Goal: Task Accomplishment & Management: Manage account settings

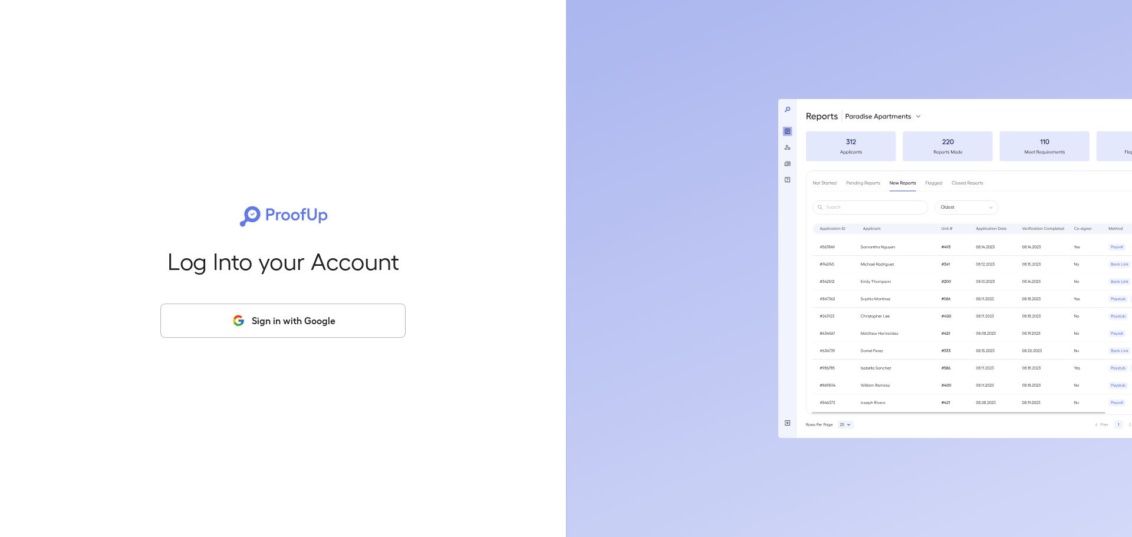
click at [314, 315] on button "Sign in with Google" at bounding box center [282, 321] width 245 height 34
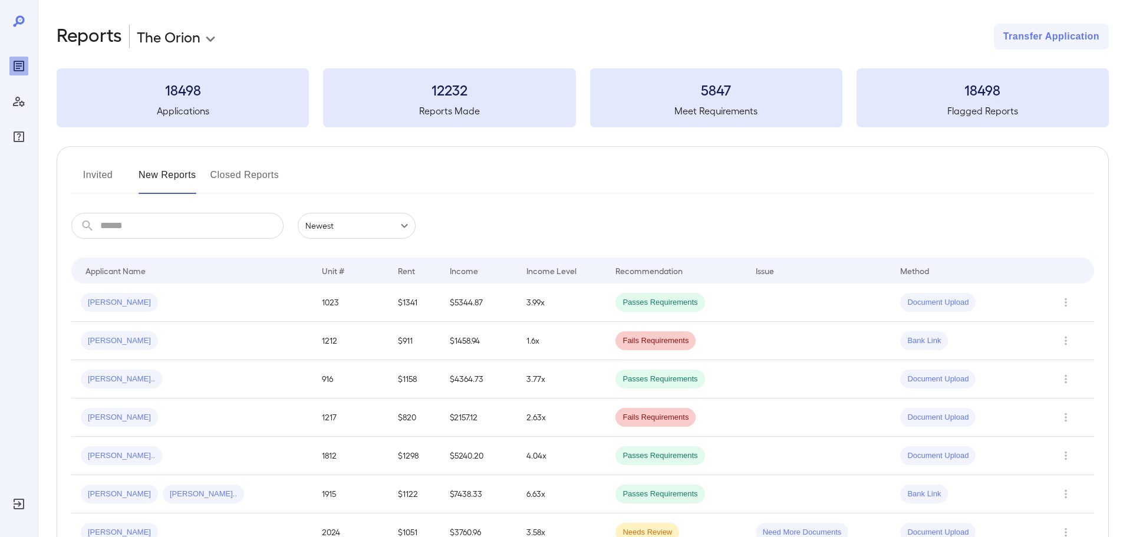
click at [189, 40] on body "**********" at bounding box center [561, 268] width 1123 height 537
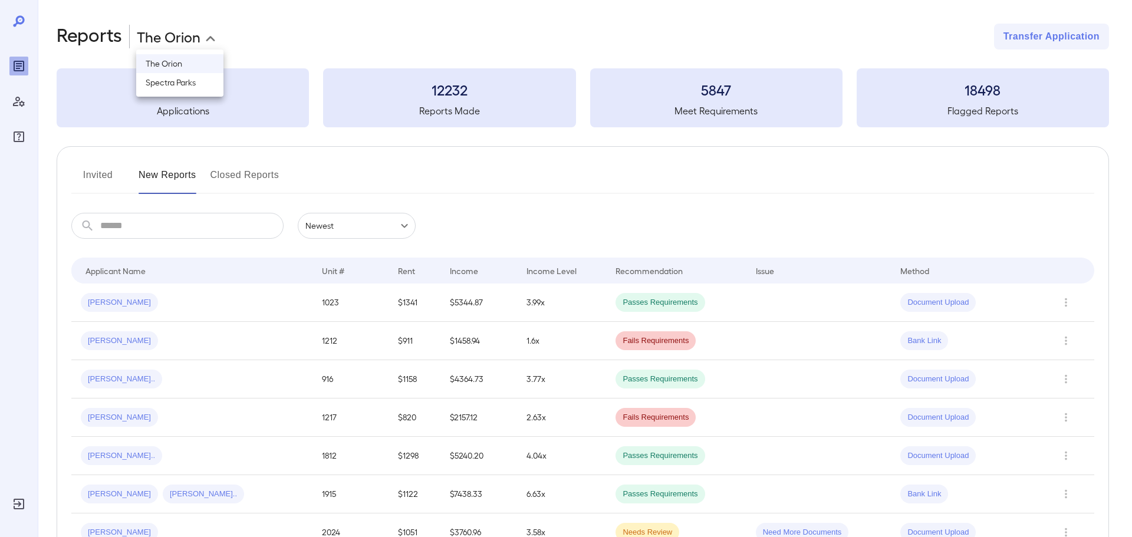
click at [205, 78] on li "Spectra Parks" at bounding box center [179, 82] width 87 height 19
type input "**********"
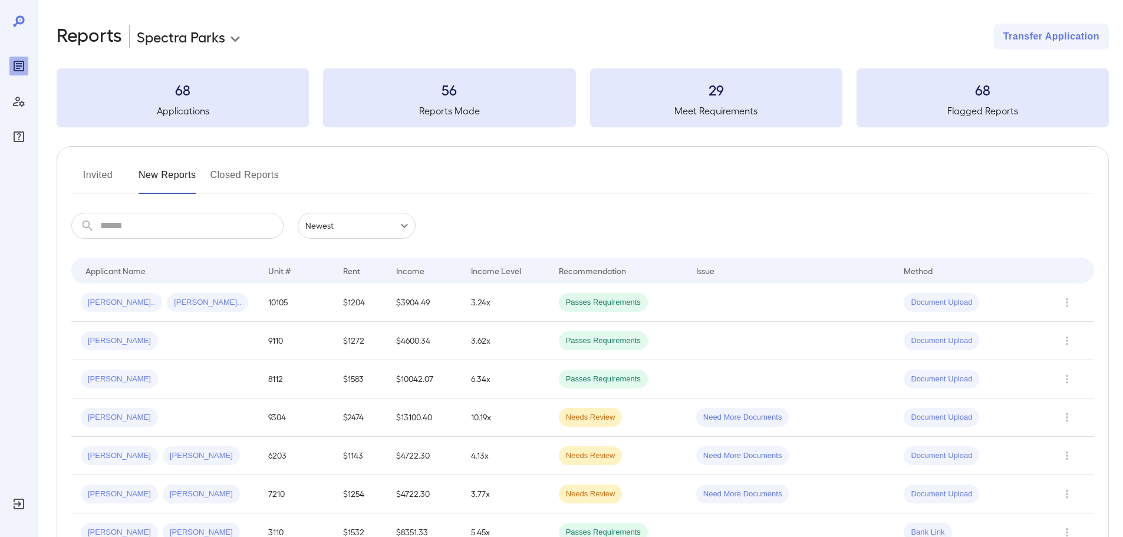
click at [248, 179] on button "Closed Reports" at bounding box center [244, 180] width 69 height 28
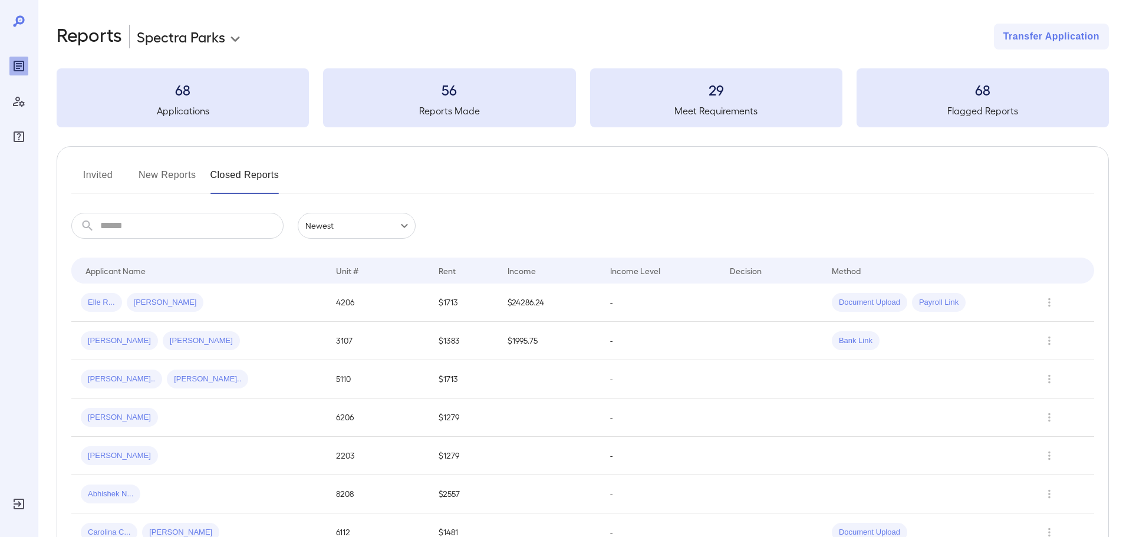
click at [174, 173] on button "New Reports" at bounding box center [168, 180] width 58 height 28
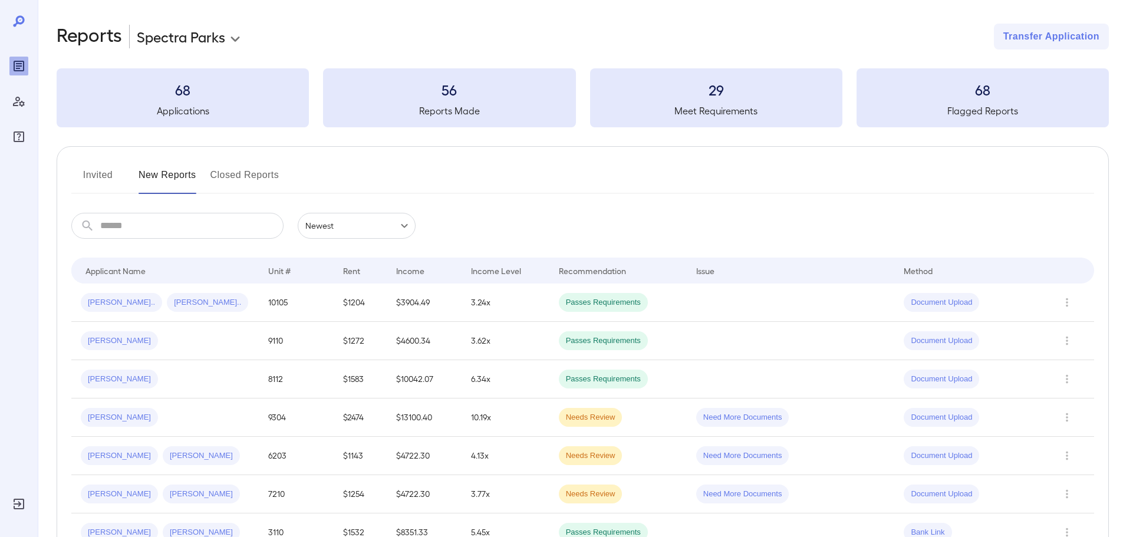
click at [87, 183] on button "Invited" at bounding box center [97, 180] width 53 height 28
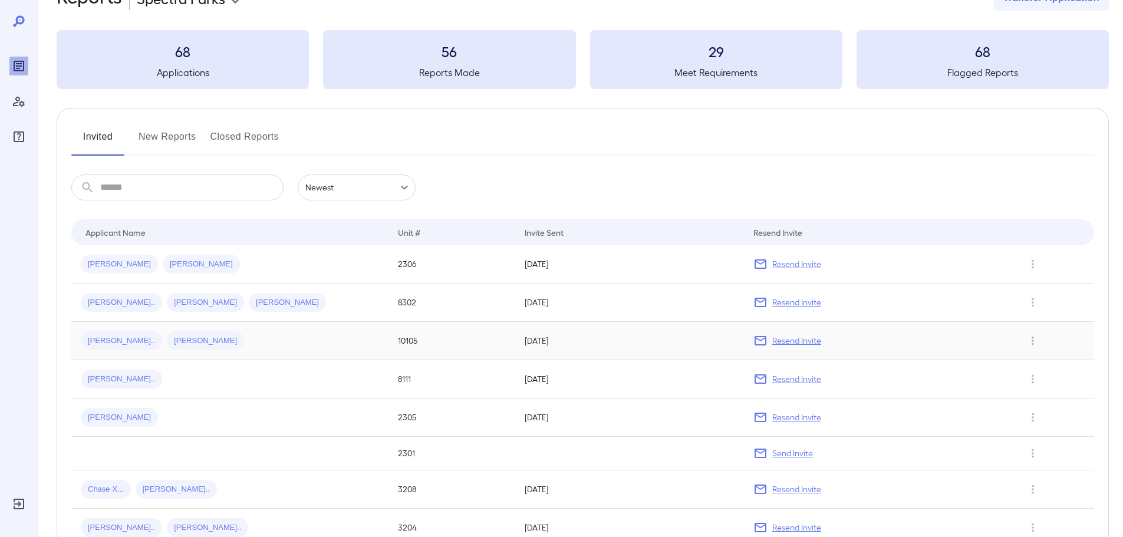
scroll to position [59, 0]
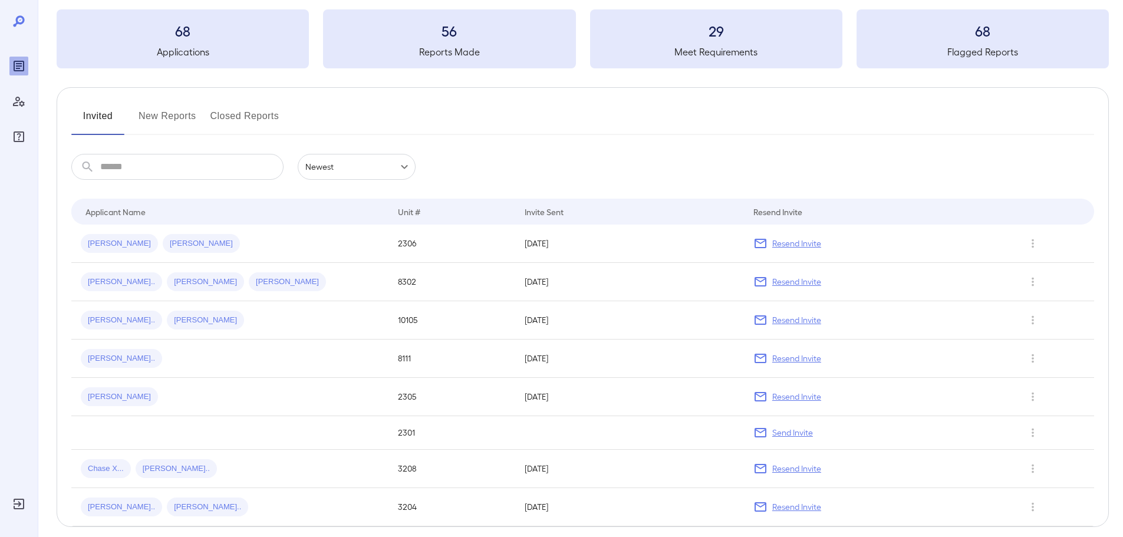
click at [169, 116] on button "New Reports" at bounding box center [168, 121] width 58 height 28
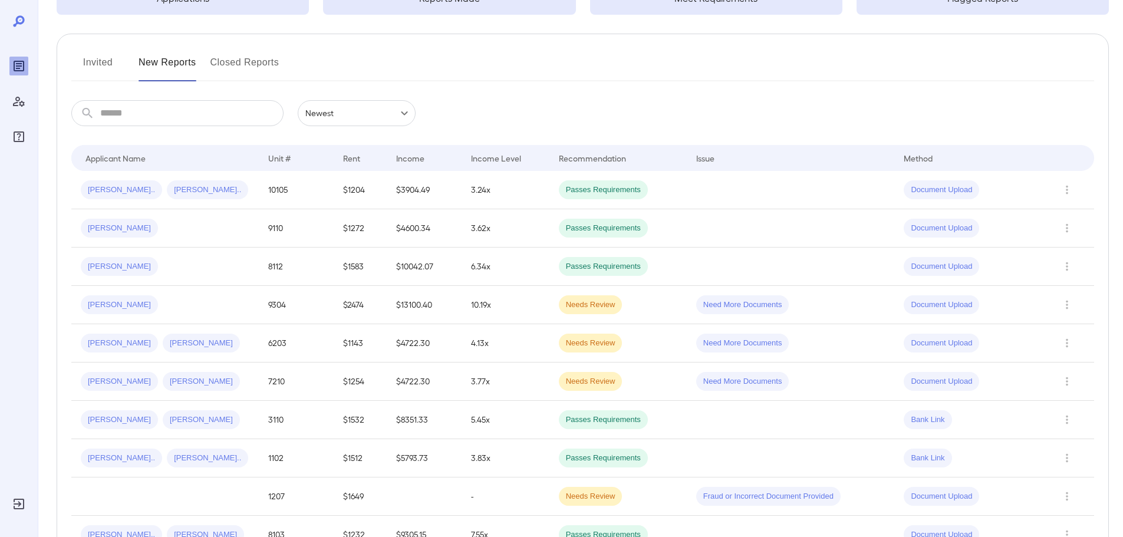
scroll to position [118, 0]
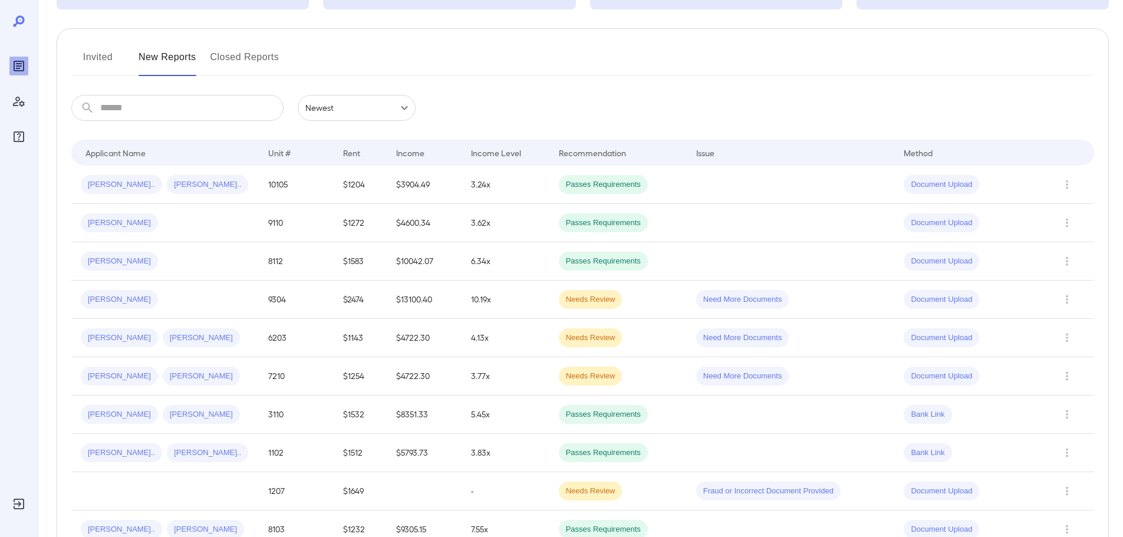
click at [226, 55] on button "Closed Reports" at bounding box center [244, 62] width 69 height 28
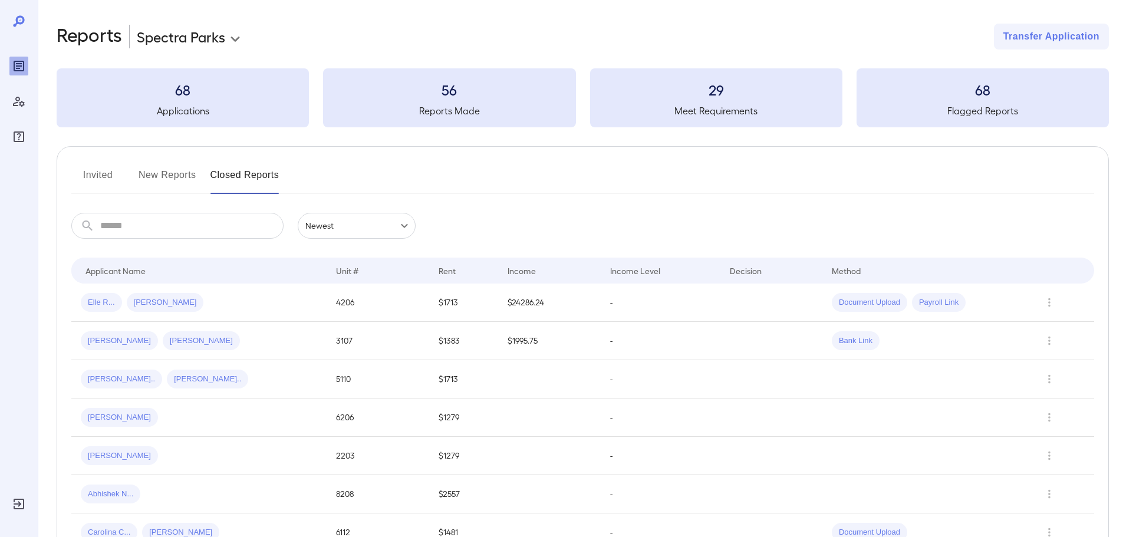
click at [110, 183] on button "Invited" at bounding box center [97, 180] width 53 height 28
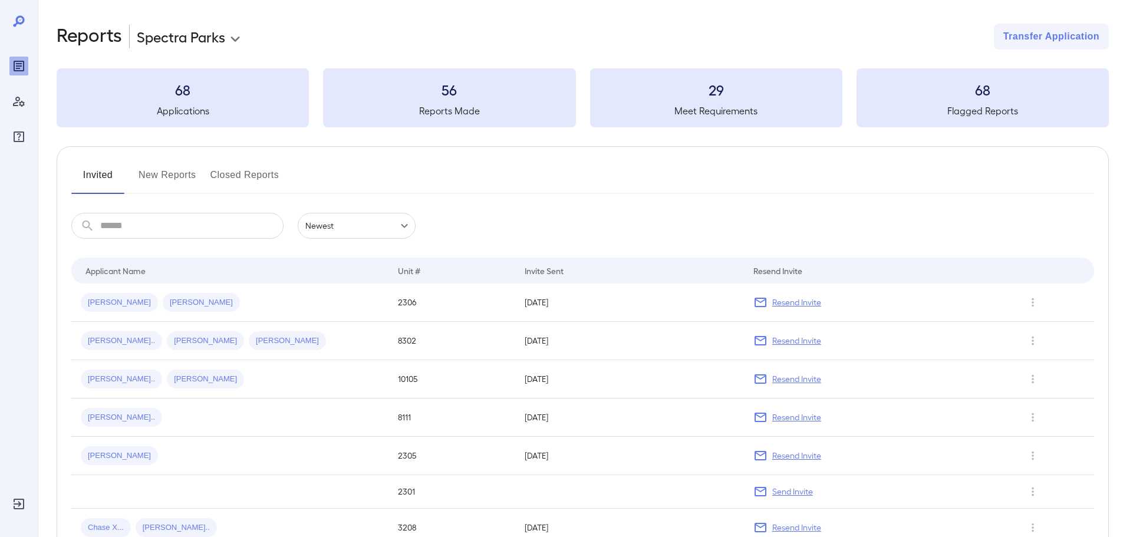
scroll to position [59, 0]
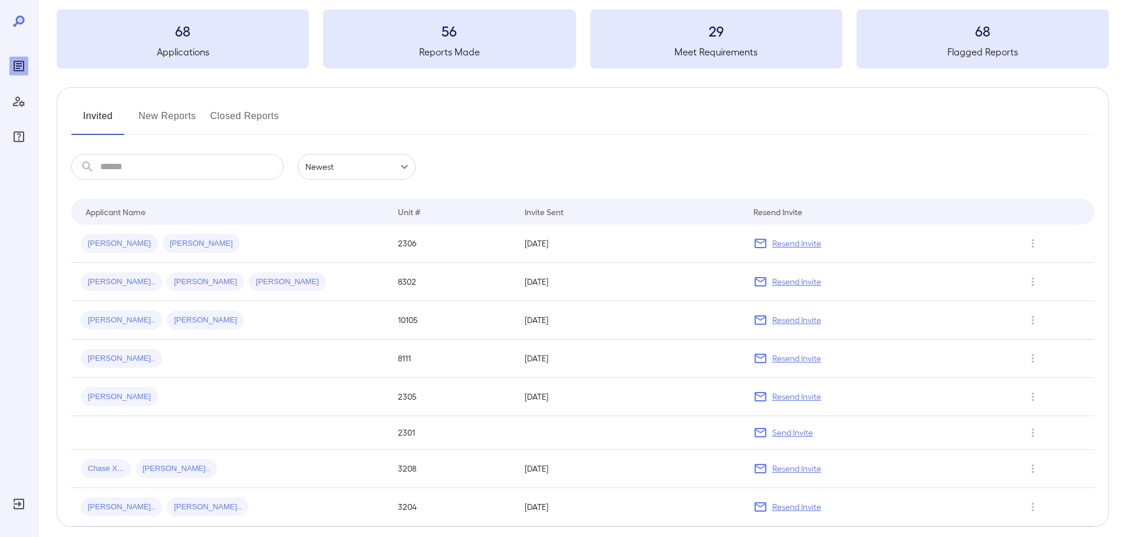
click at [164, 120] on button "New Reports" at bounding box center [168, 121] width 58 height 28
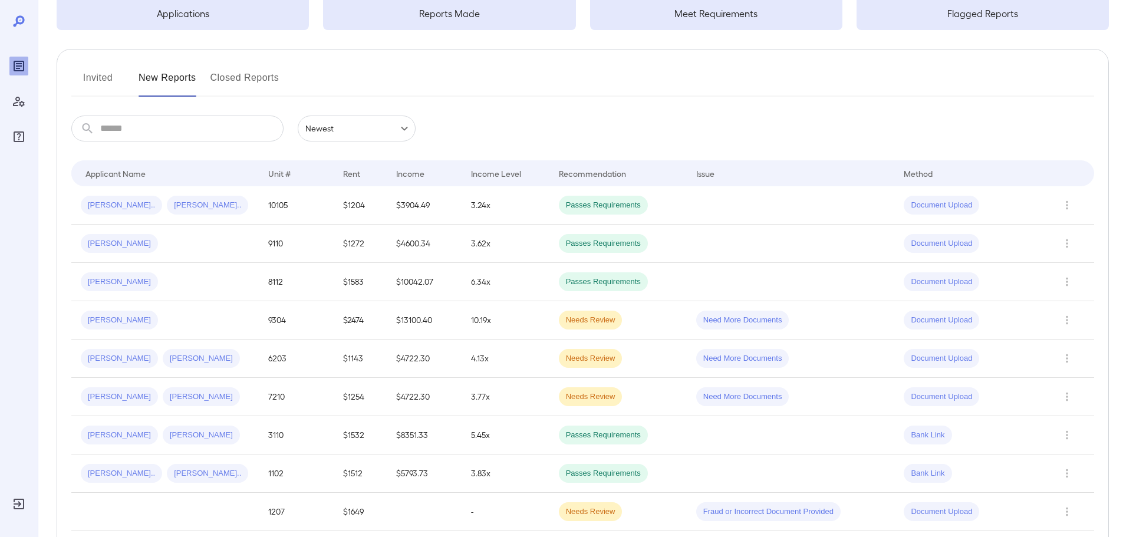
scroll to position [118, 0]
